Goal: Navigation & Orientation: Find specific page/section

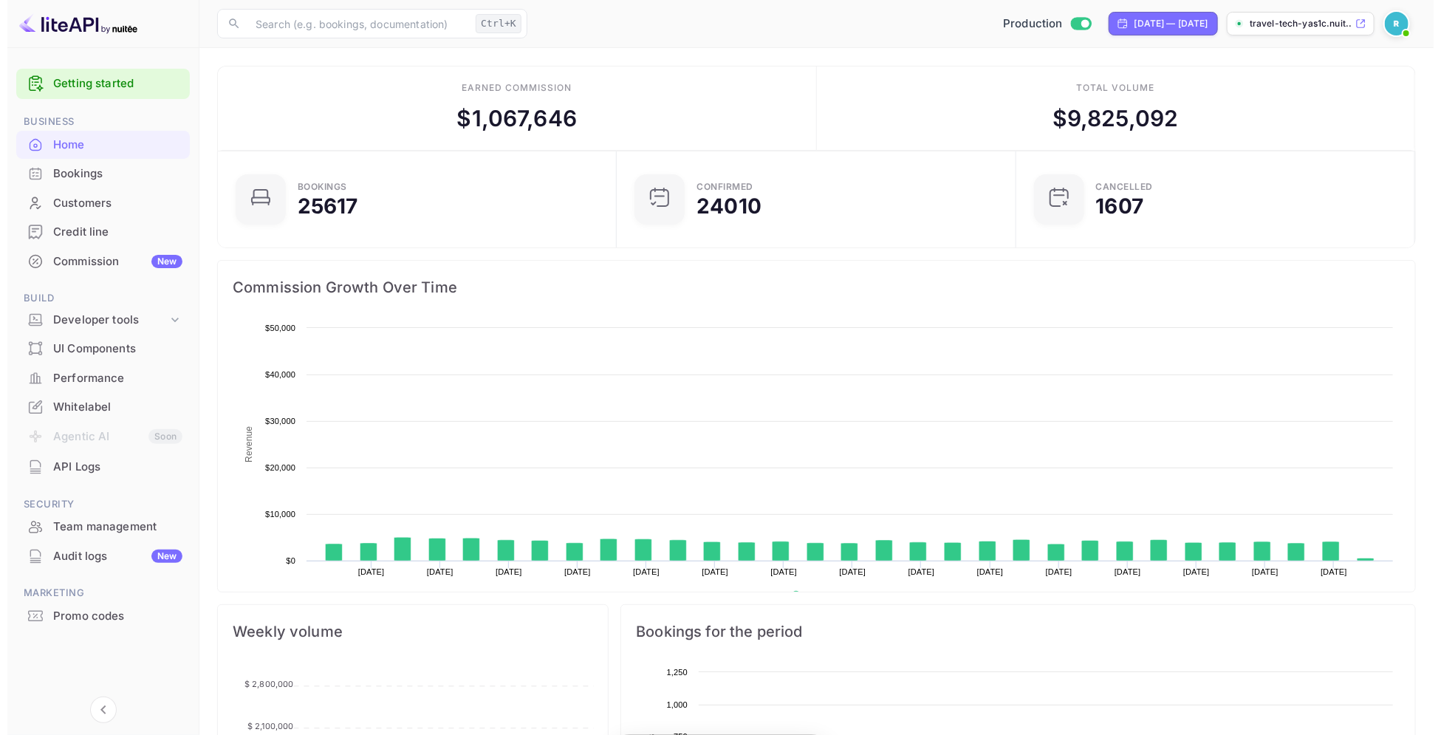
scroll to position [225, 376]
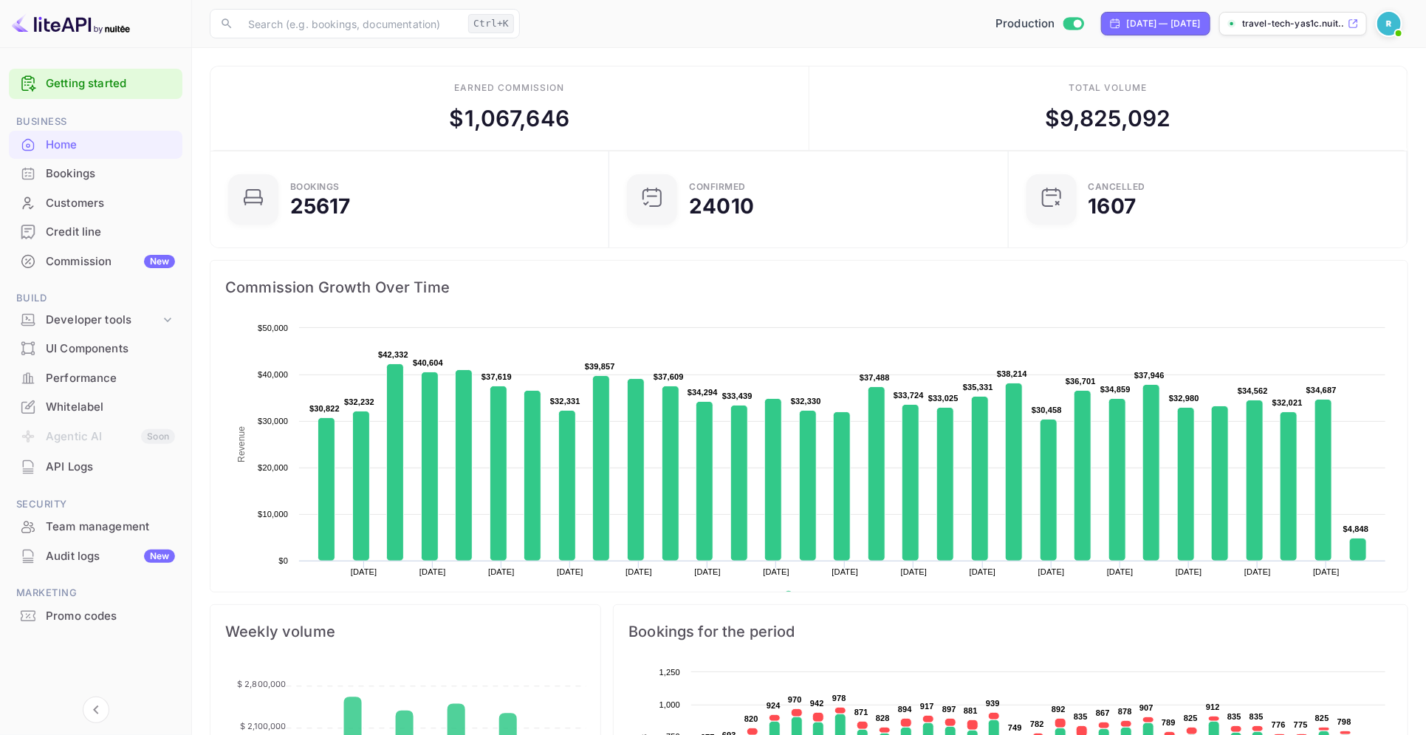
click at [91, 407] on div "Whitelabel" at bounding box center [110, 407] width 129 height 17
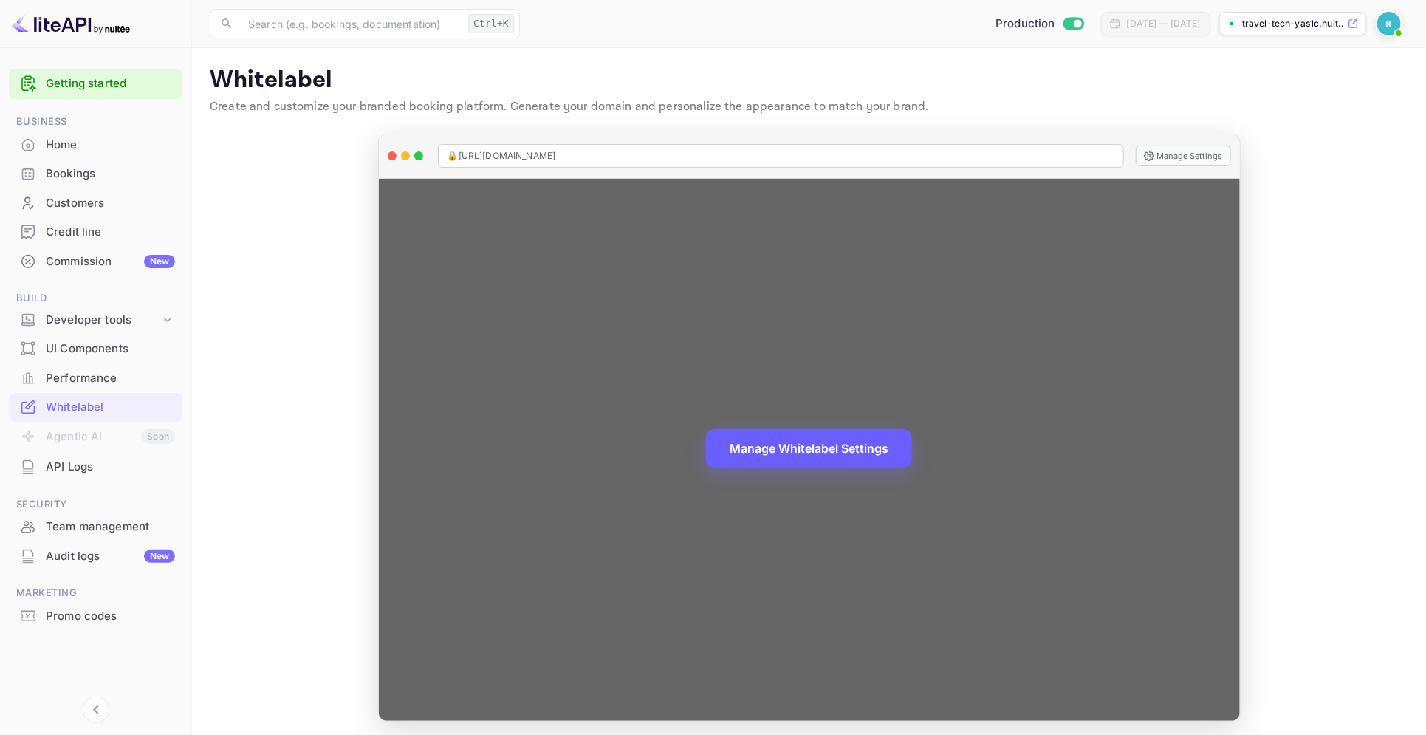
click at [855, 451] on button "Manage Whitelabel Settings" at bounding box center [809, 448] width 206 height 38
click at [811, 535] on div "Manage Whitelabel Settings" at bounding box center [809, 450] width 861 height 542
click at [827, 436] on button "Manage Whitelabel Settings" at bounding box center [809, 448] width 206 height 38
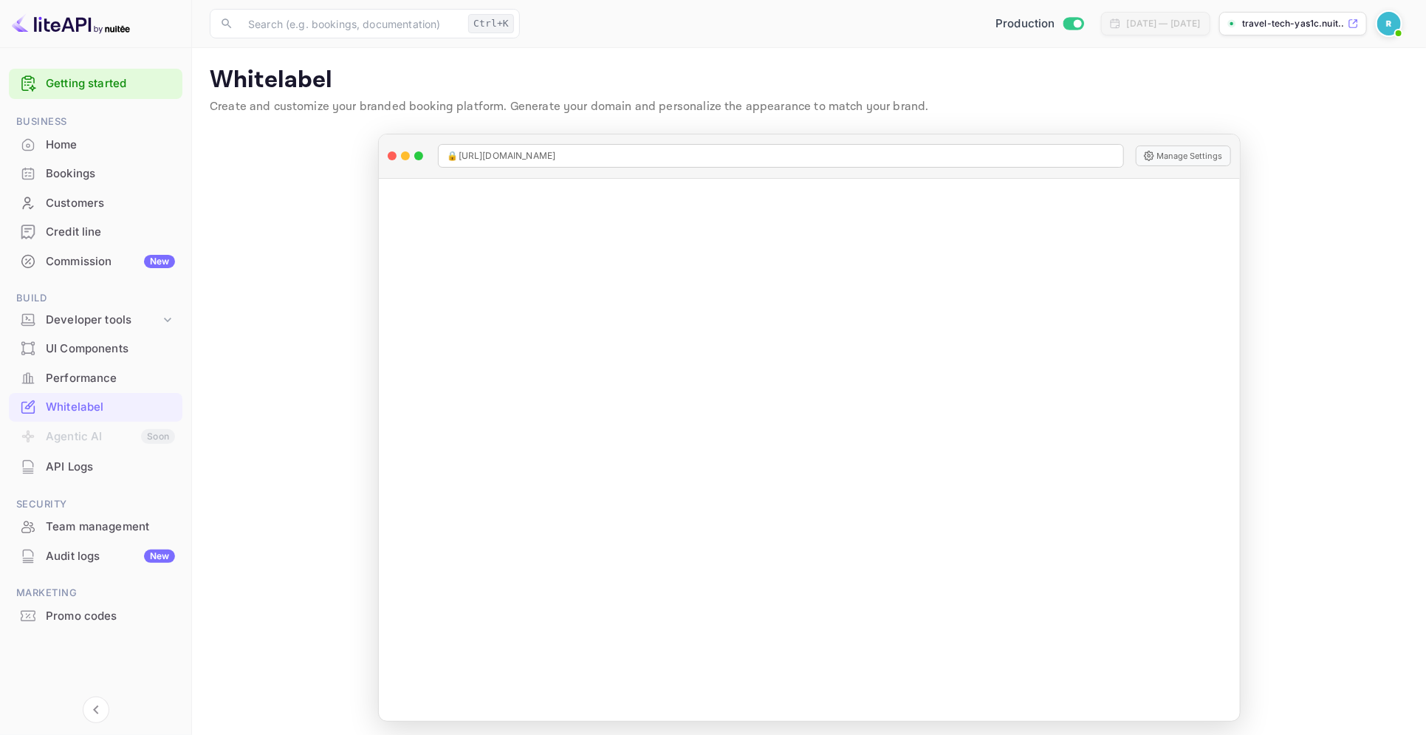
click at [54, 86] on link "Getting started" at bounding box center [110, 83] width 129 height 17
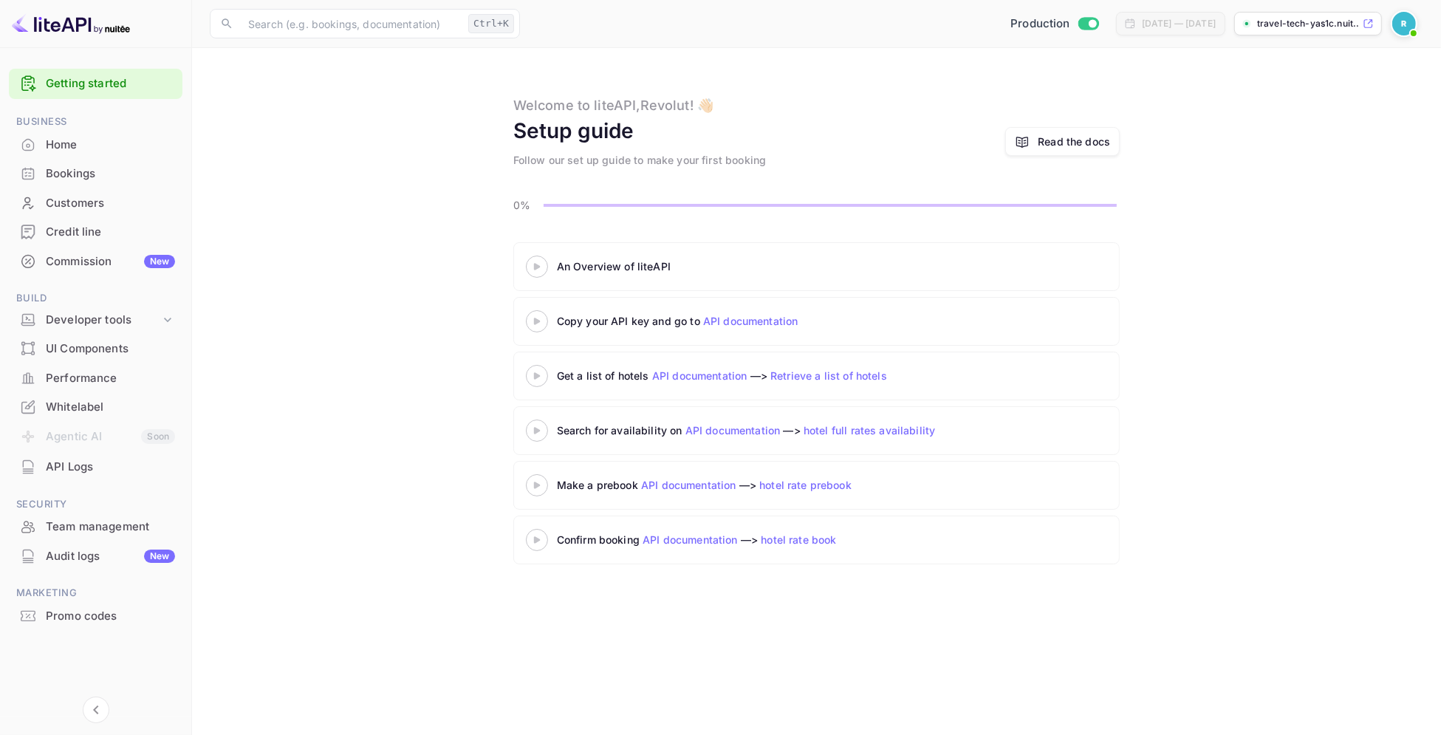
click at [1372, 24] on icon at bounding box center [1368, 23] width 11 height 10
click at [1411, 28] on span at bounding box center [1414, 33] width 15 height 15
click at [89, 716] on div at bounding box center [720, 367] width 1441 height 735
